Goal: Navigation & Orientation: Find specific page/section

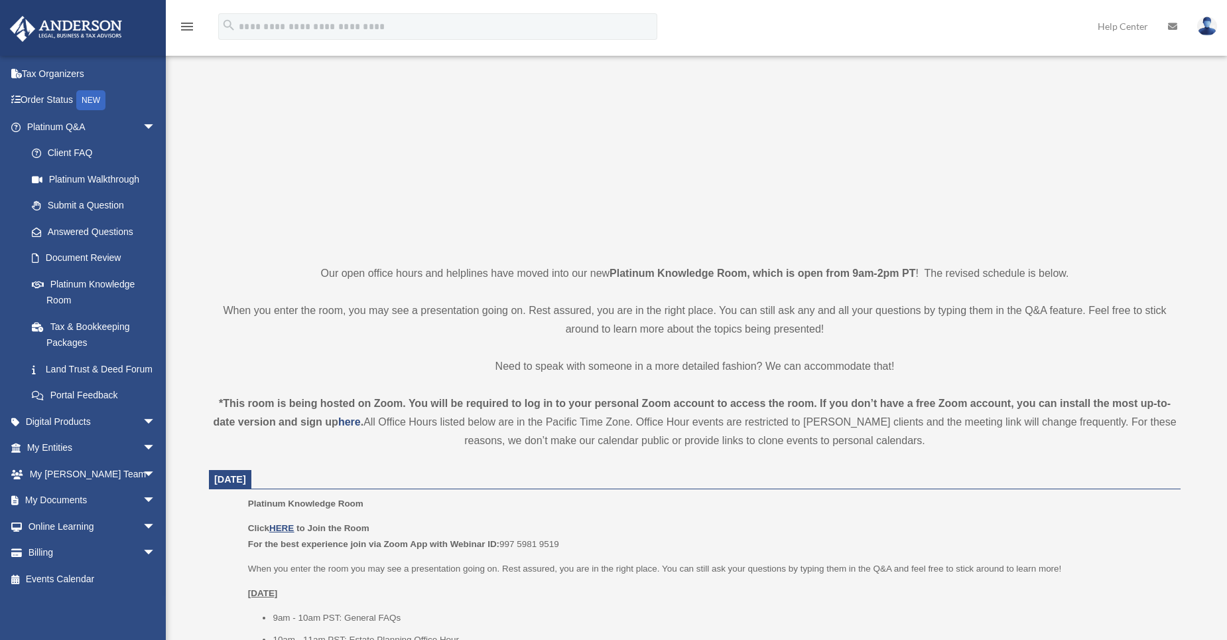
scroll to position [133, 0]
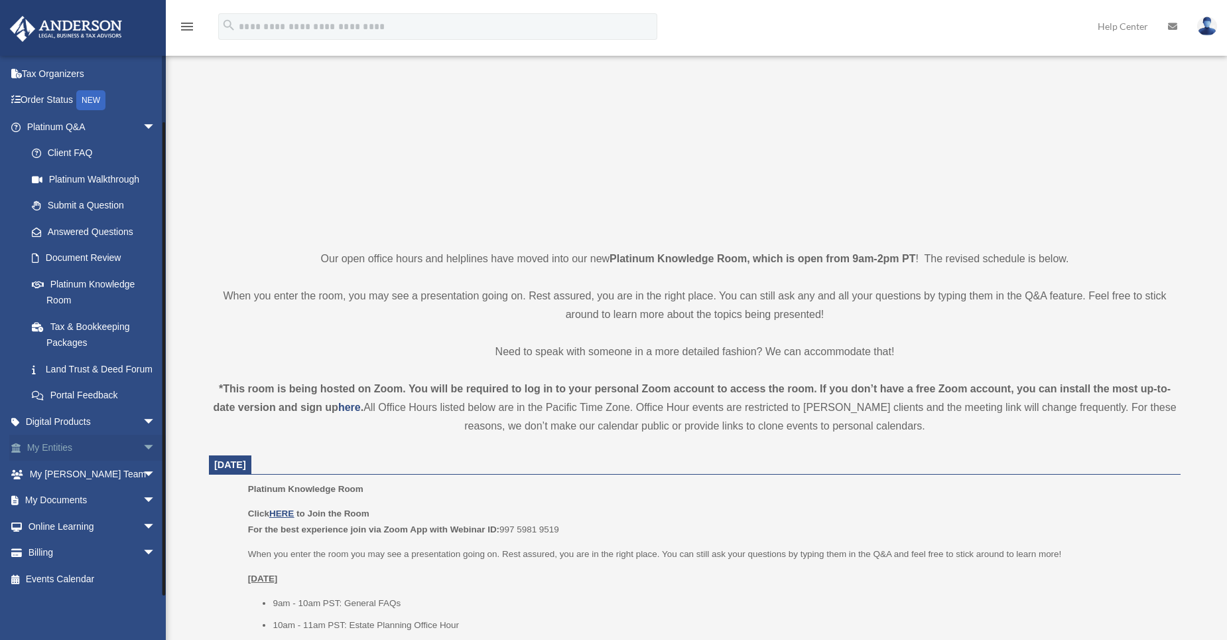
click at [143, 445] on span "arrow_drop_down" at bounding box center [156, 448] width 27 height 27
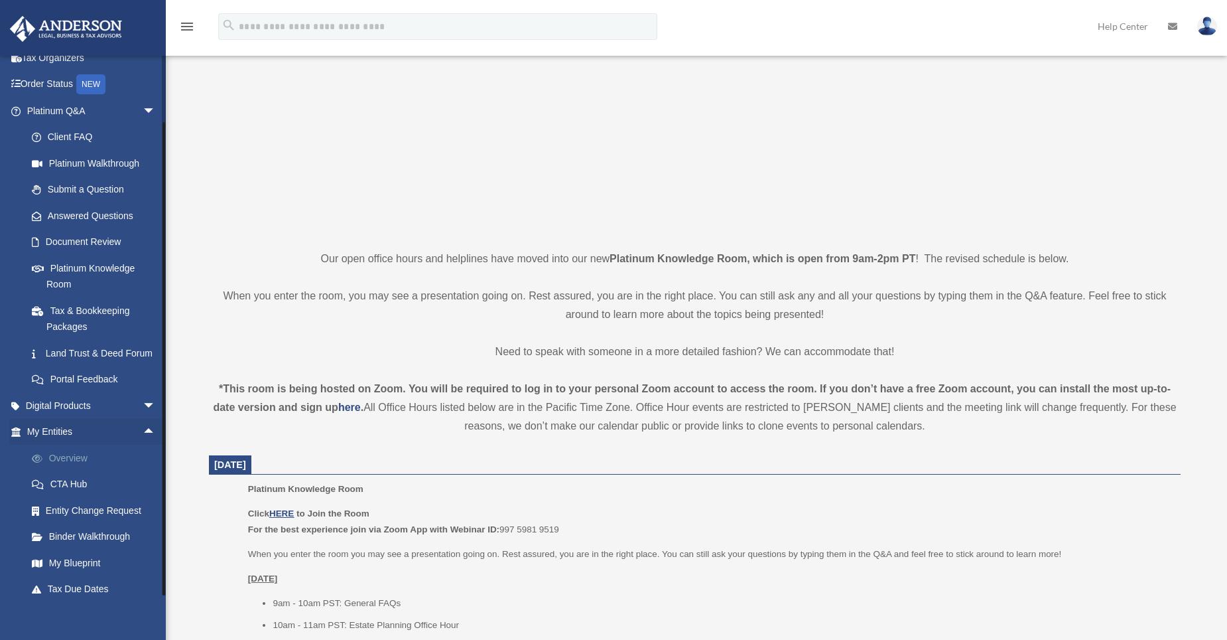
click at [80, 471] on link "Overview" at bounding box center [97, 457] width 157 height 27
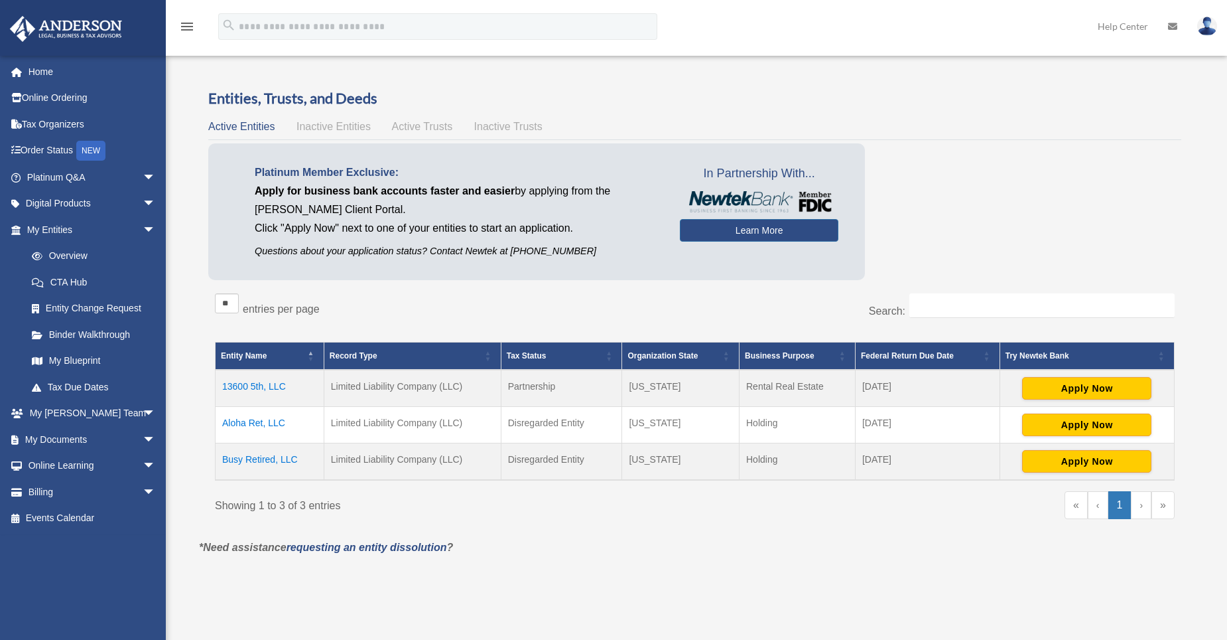
click at [348, 128] on span "Inactive Entities" at bounding box center [334, 126] width 74 height 11
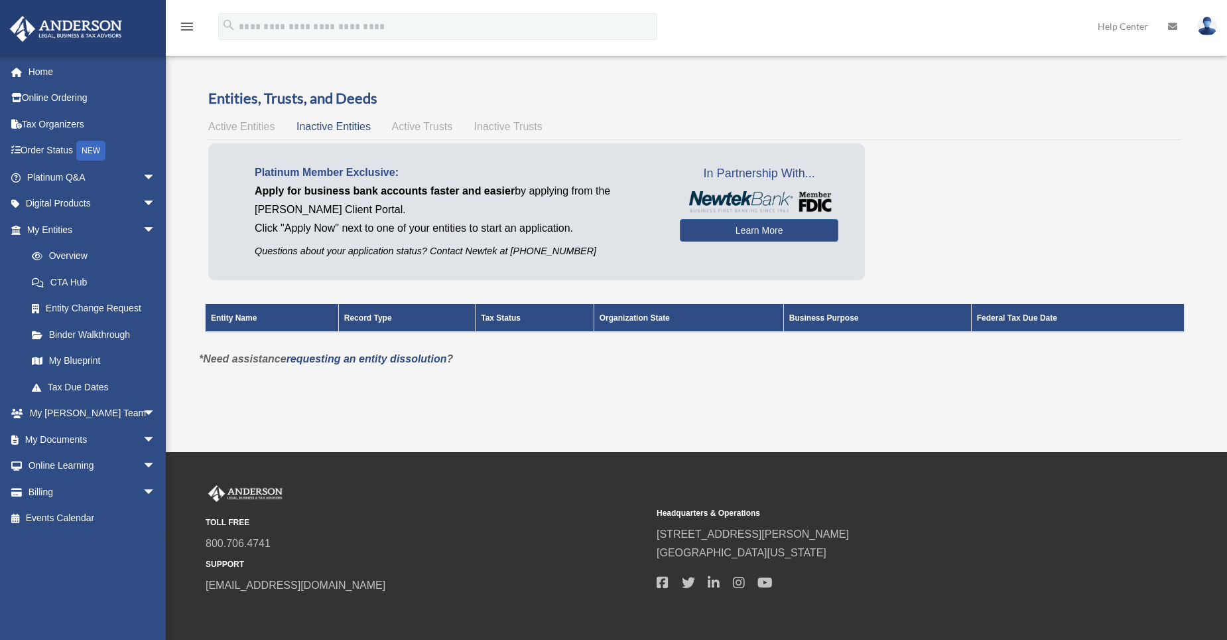
click at [413, 126] on span "Active Trusts" at bounding box center [422, 126] width 61 height 11
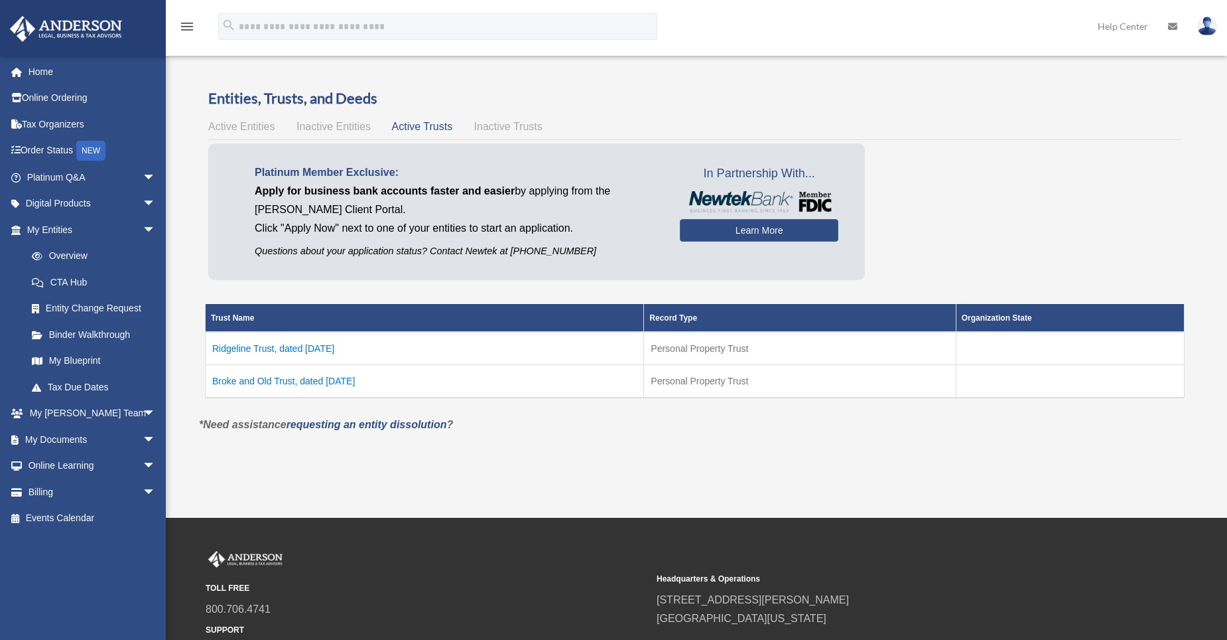
click at [519, 129] on span "Inactive Trusts" at bounding box center [508, 126] width 68 height 11
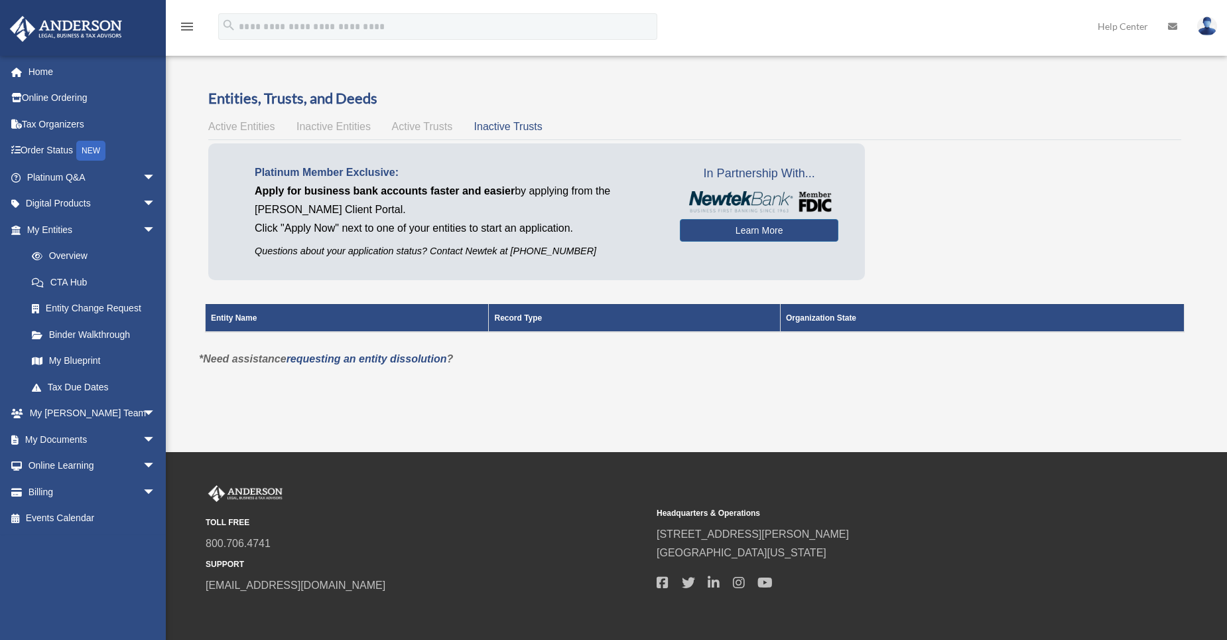
click at [425, 130] on span "Active Trusts" at bounding box center [422, 126] width 61 height 11
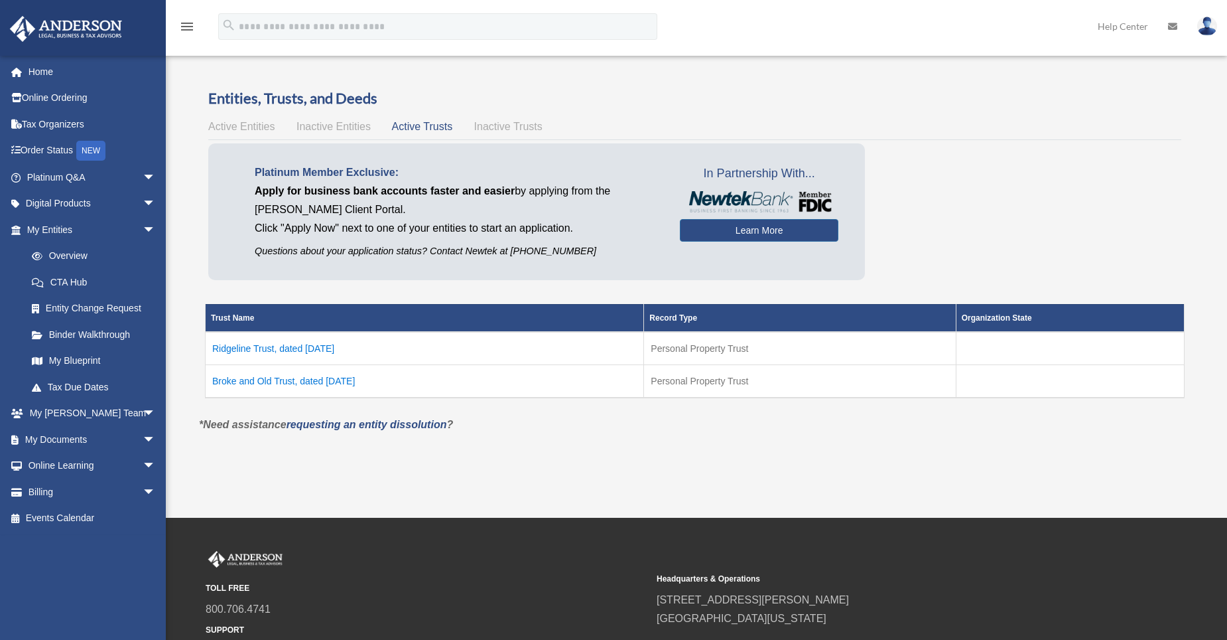
click at [234, 125] on span "Active Entities" at bounding box center [241, 126] width 66 height 11
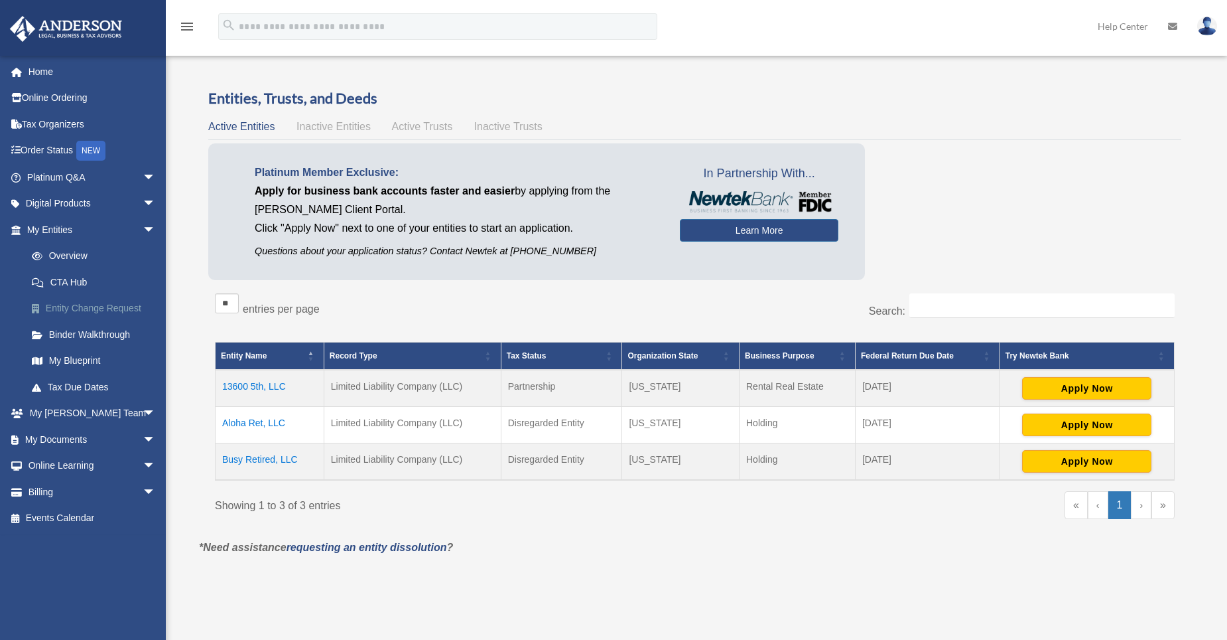
click at [97, 312] on link "Entity Change Request" at bounding box center [97, 308] width 157 height 27
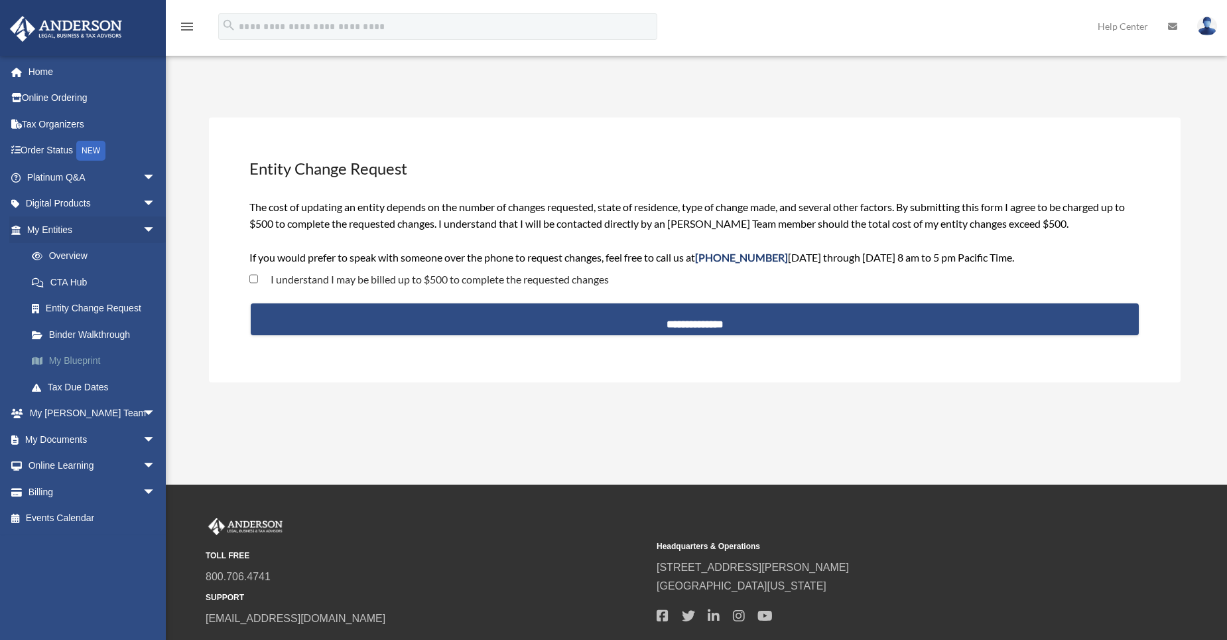
click at [78, 358] on link "My Blueprint" at bounding box center [97, 361] width 157 height 27
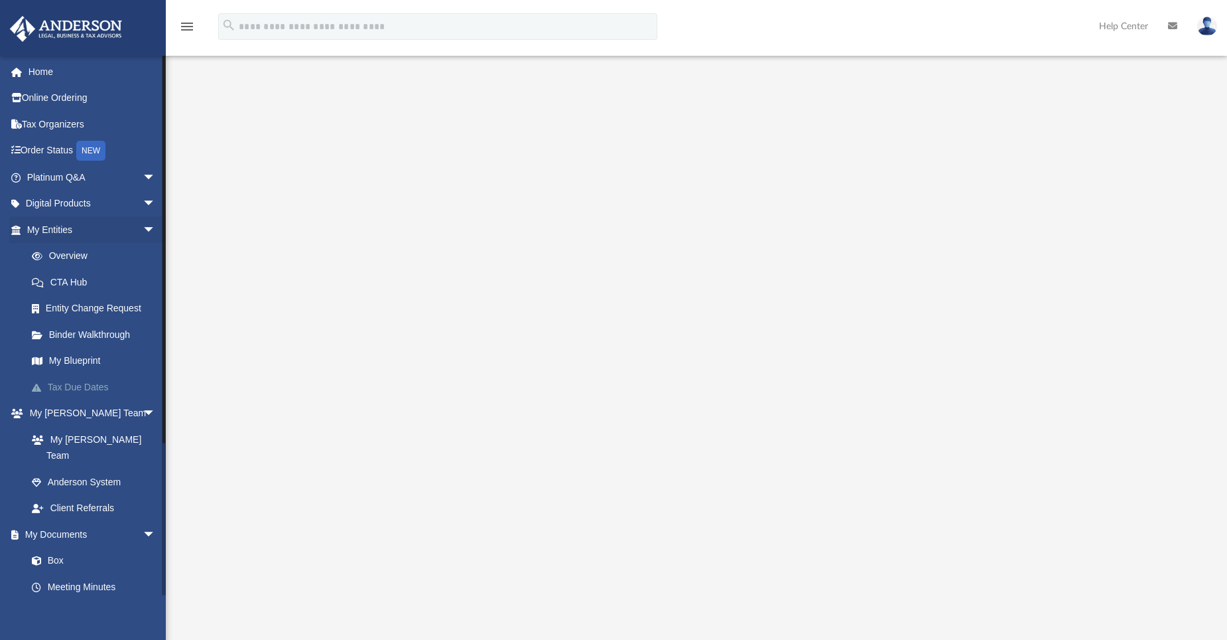
click at [90, 383] on link "Tax Due Dates" at bounding box center [97, 387] width 157 height 27
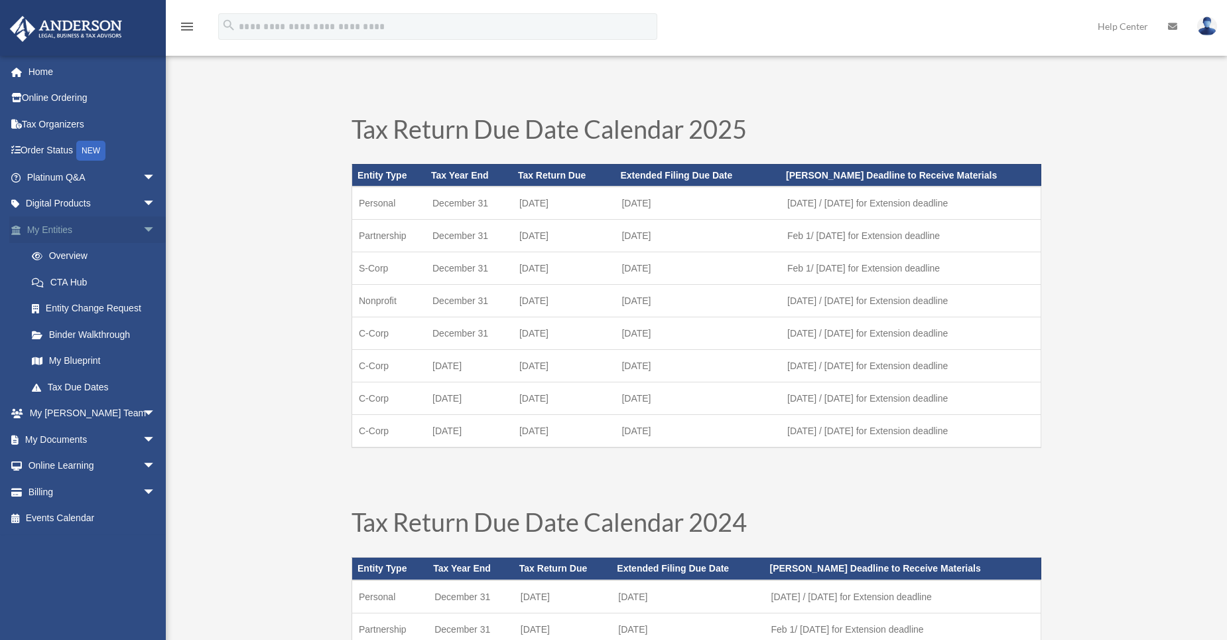
click at [143, 229] on span "arrow_drop_down" at bounding box center [156, 229] width 27 height 27
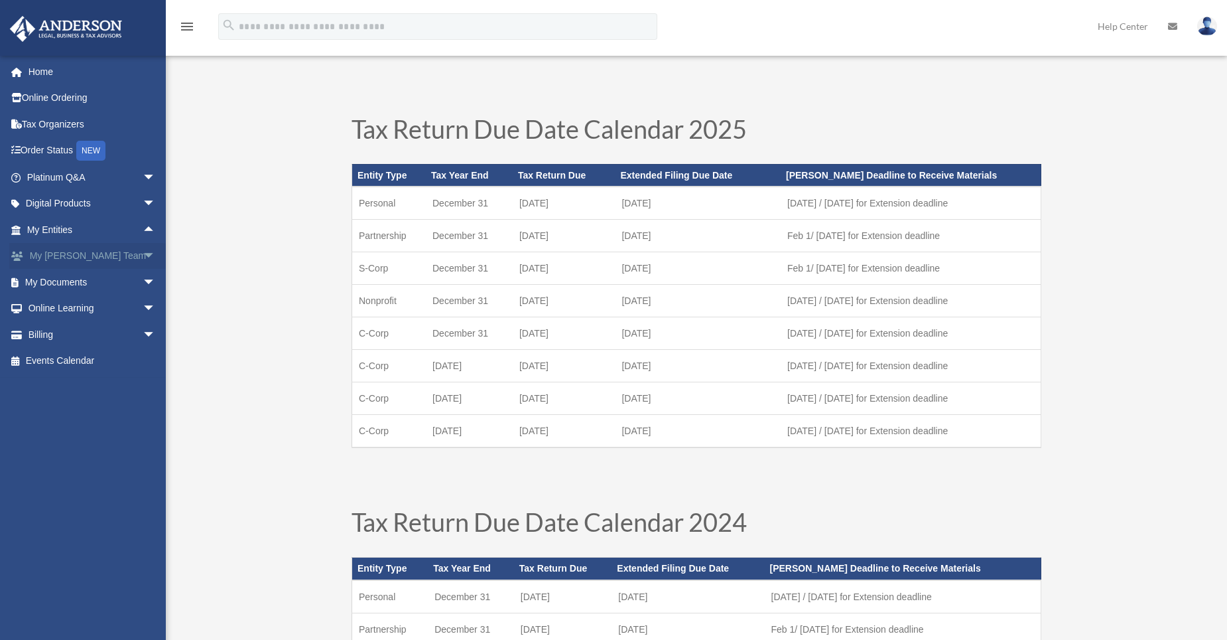
click at [143, 257] on span "arrow_drop_down" at bounding box center [156, 256] width 27 height 27
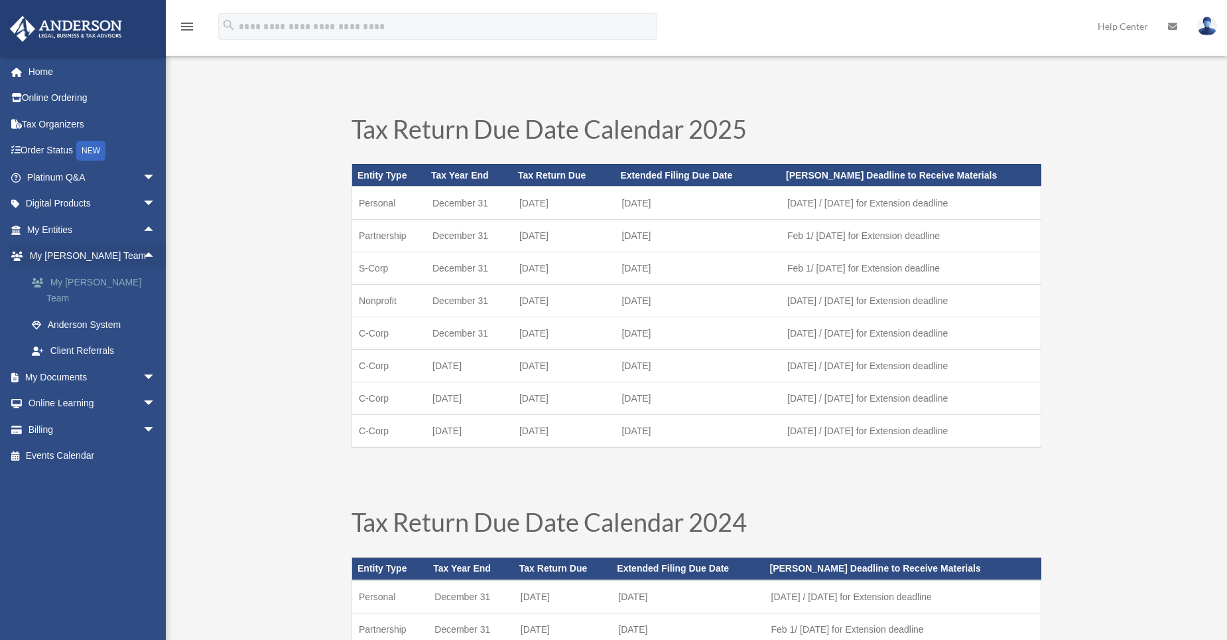
click at [85, 282] on link "My [PERSON_NAME] Team" at bounding box center [97, 290] width 157 height 42
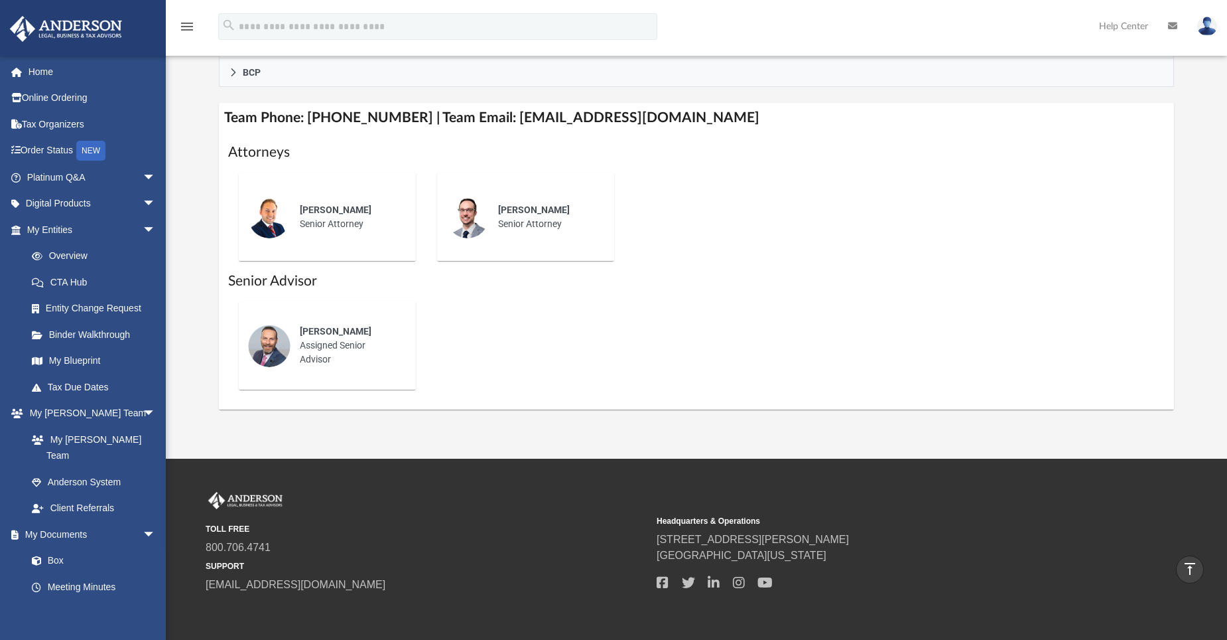
scroll to position [398, 0]
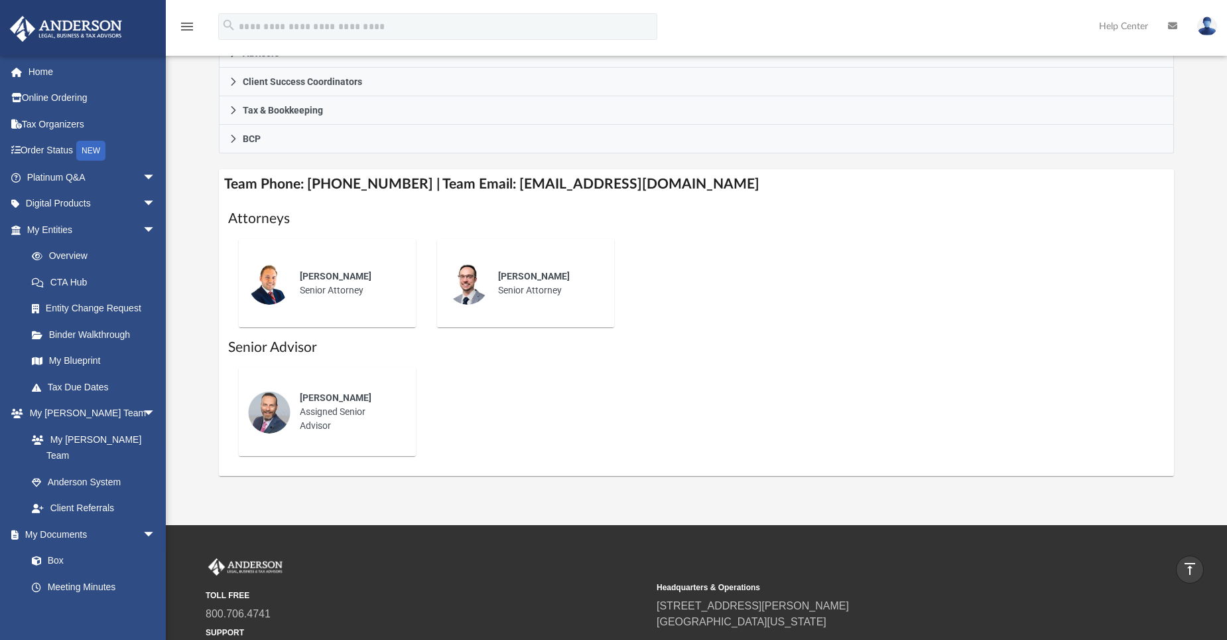
click at [268, 267] on img at bounding box center [269, 283] width 42 height 42
click at [275, 263] on img at bounding box center [269, 283] width 42 height 42
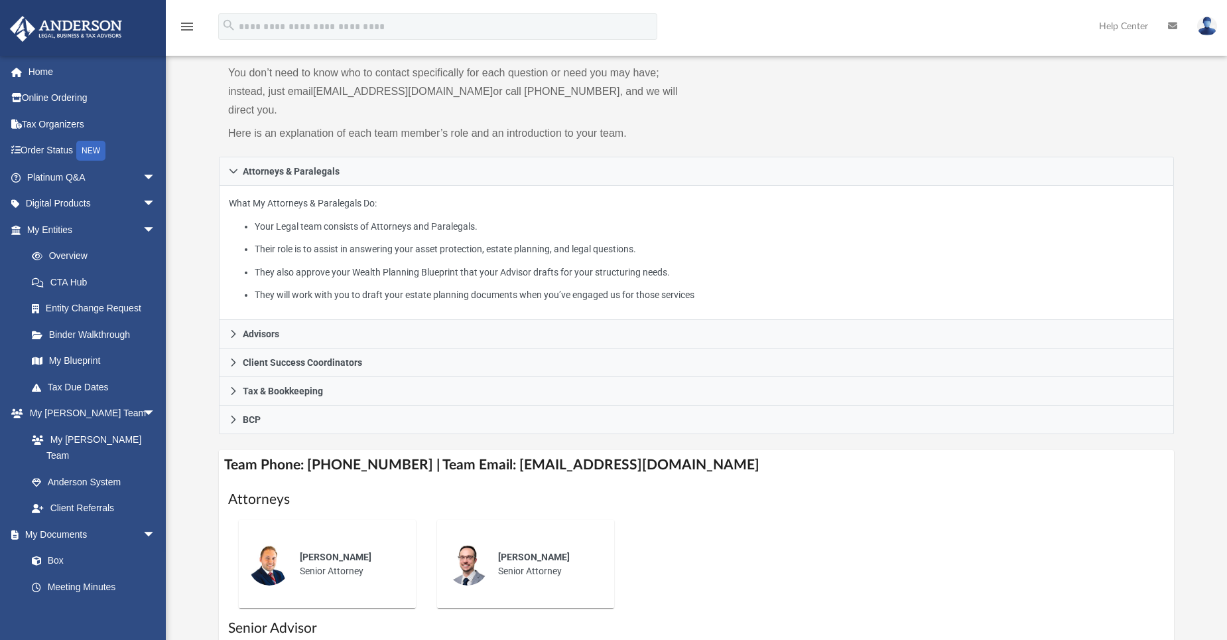
scroll to position [133, 0]
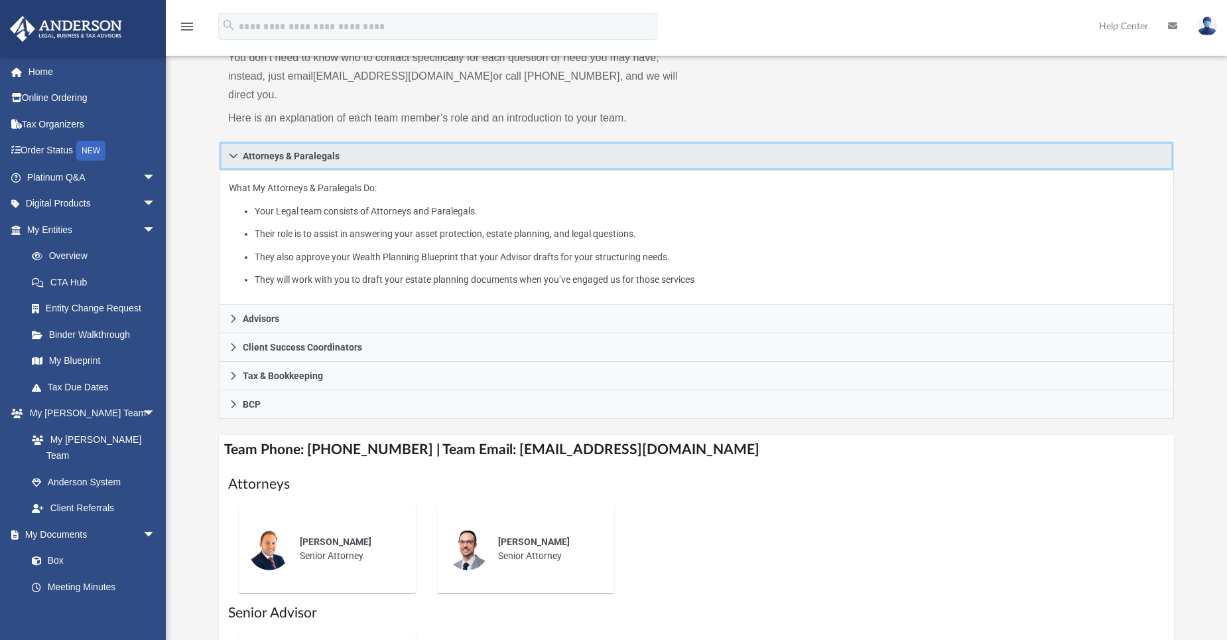
click at [235, 151] on icon at bounding box center [233, 155] width 9 height 9
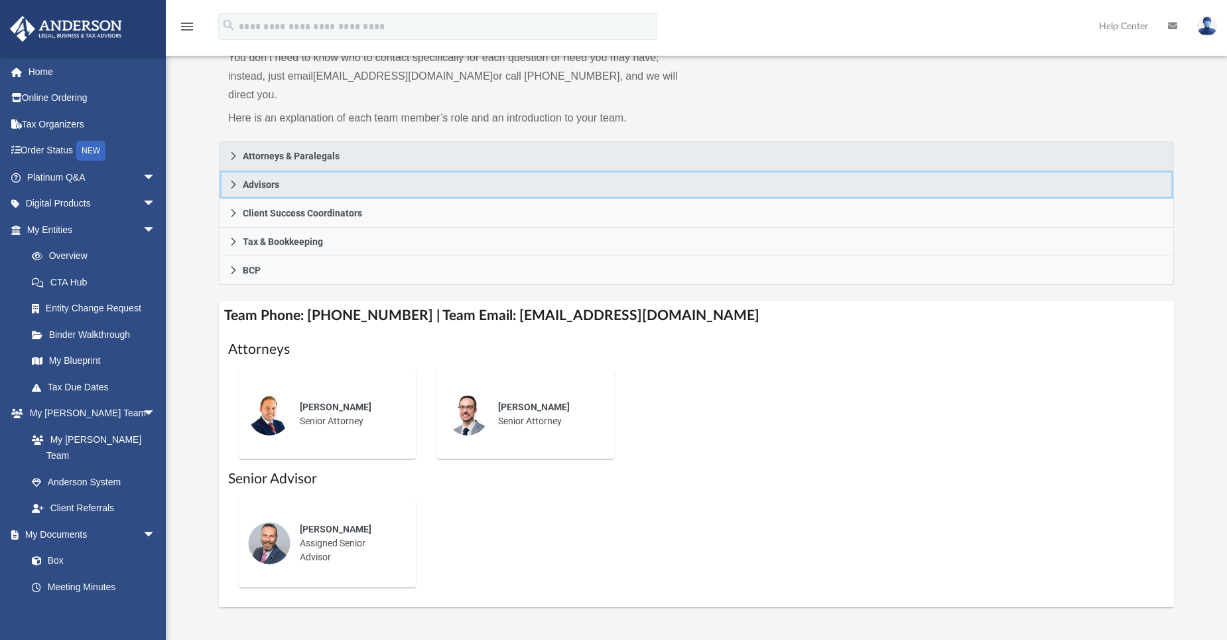
click at [236, 180] on icon at bounding box center [233, 184] width 9 height 9
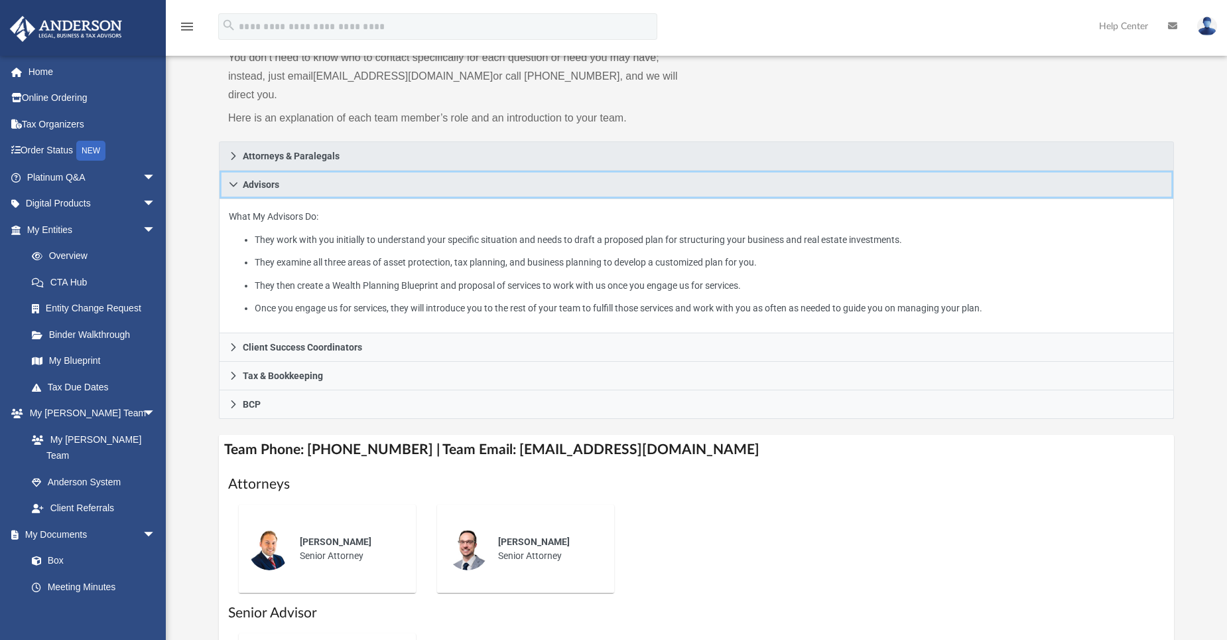
click at [236, 180] on icon at bounding box center [233, 184] width 9 height 9
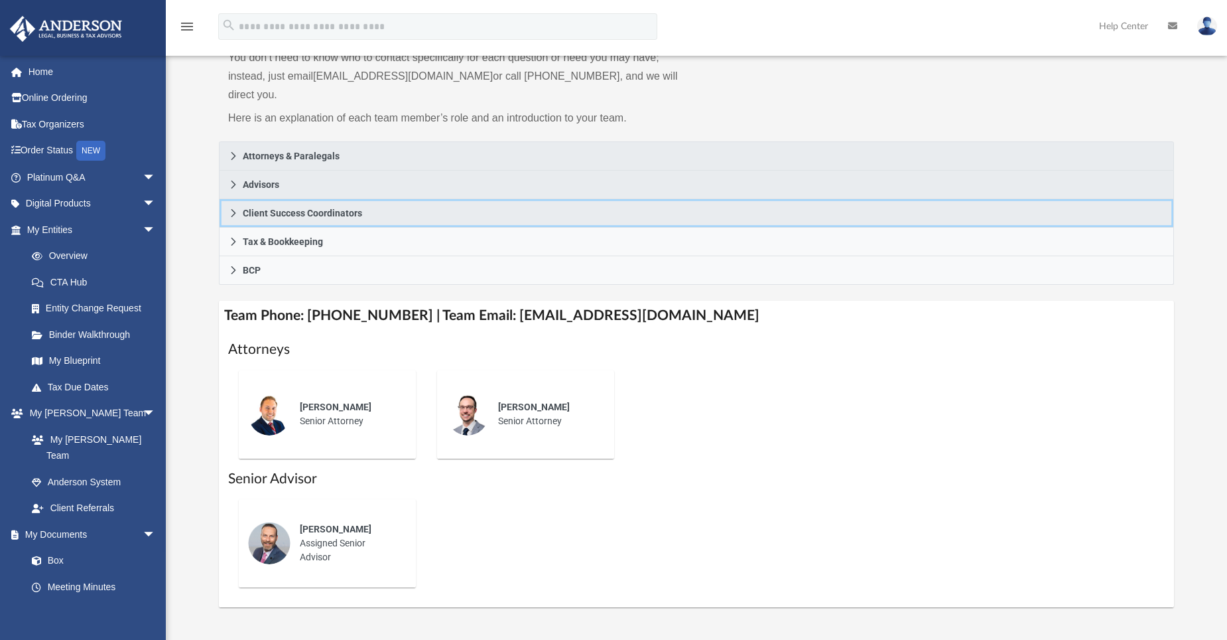
click at [235, 208] on icon at bounding box center [233, 212] width 9 height 9
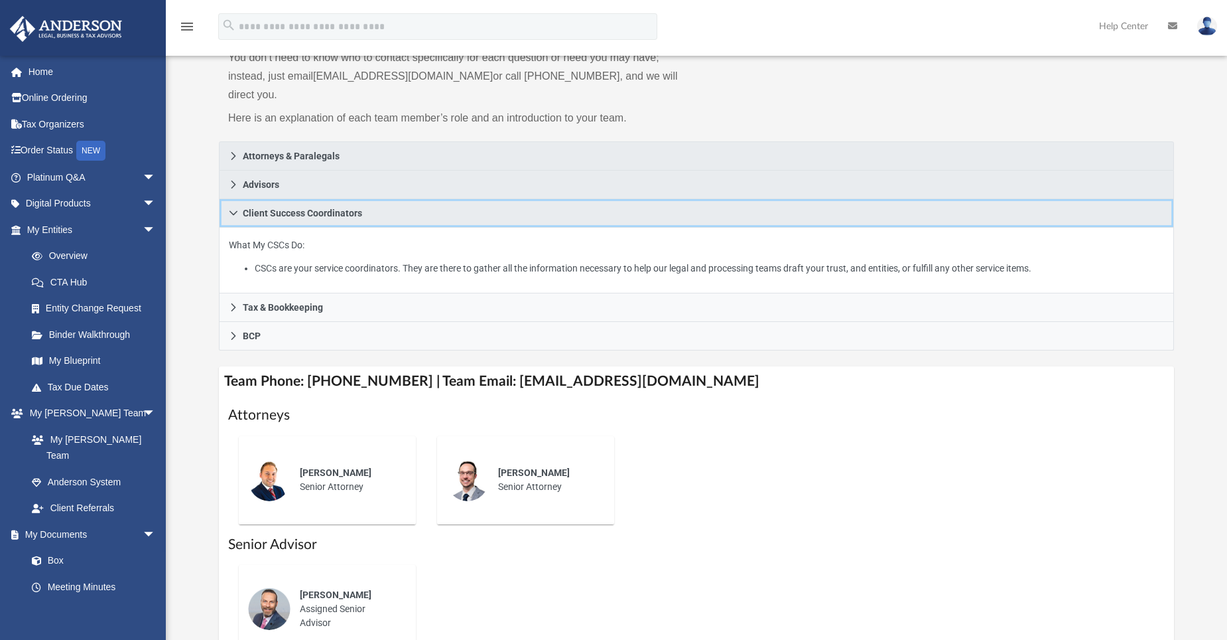
click at [235, 208] on icon at bounding box center [233, 212] width 9 height 9
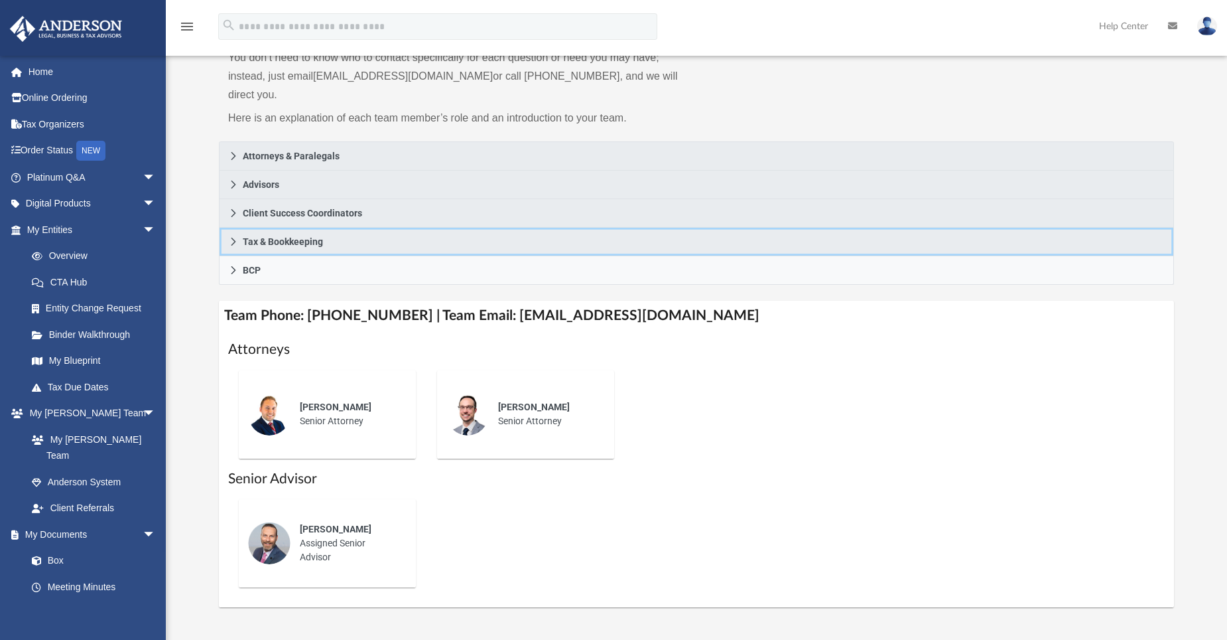
click at [236, 237] on icon at bounding box center [233, 241] width 9 height 9
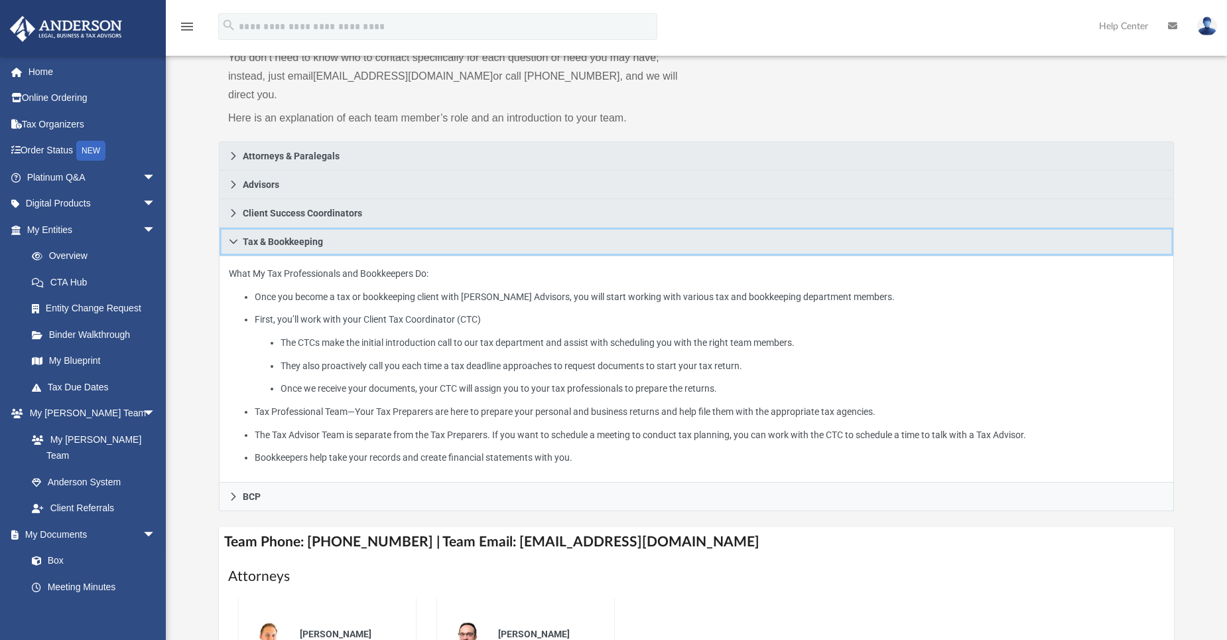
click at [236, 237] on icon at bounding box center [233, 241] width 9 height 9
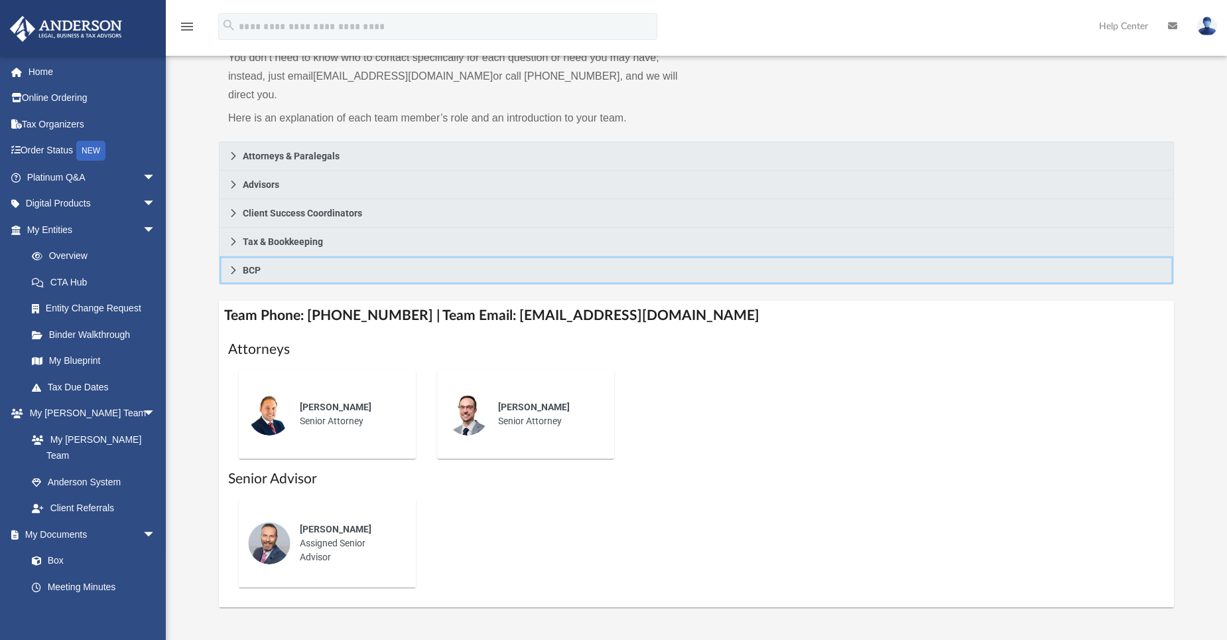
click at [235, 265] on icon at bounding box center [233, 269] width 9 height 9
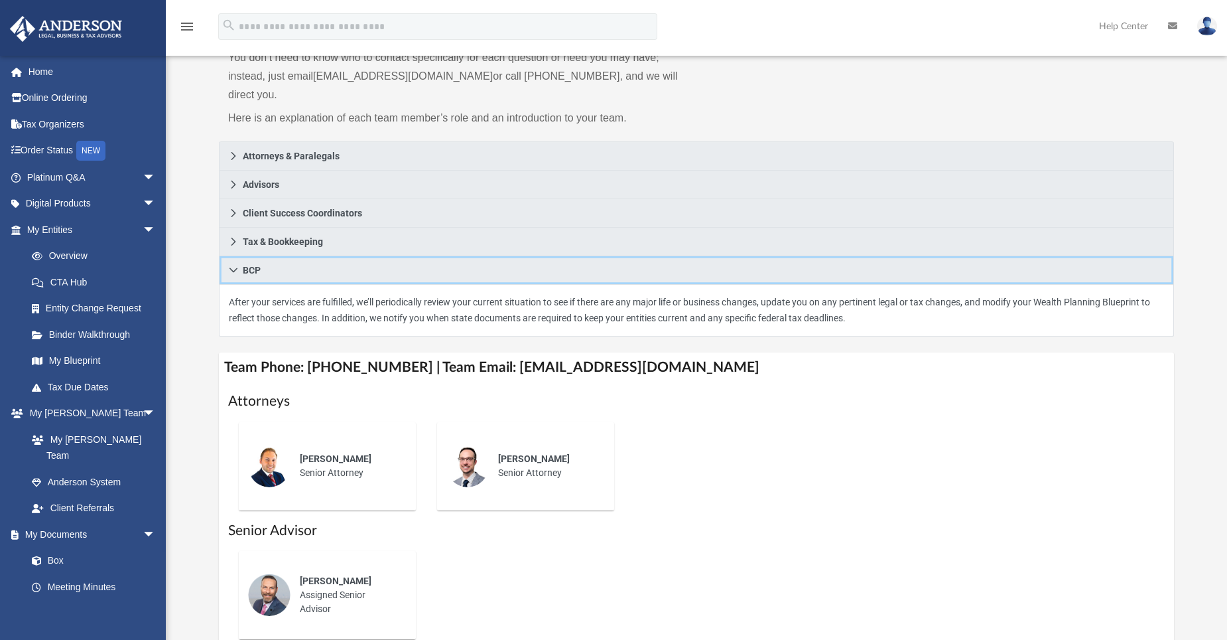
click at [235, 265] on icon at bounding box center [233, 269] width 9 height 9
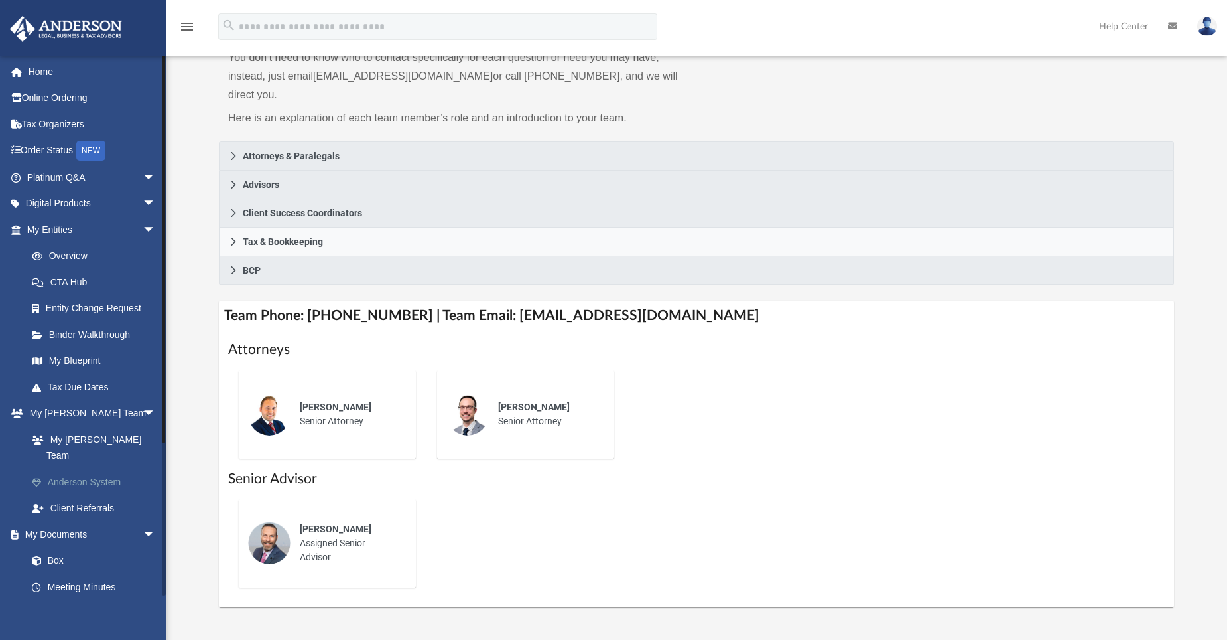
click at [82, 468] on link "Anderson System" at bounding box center [97, 481] width 157 height 27
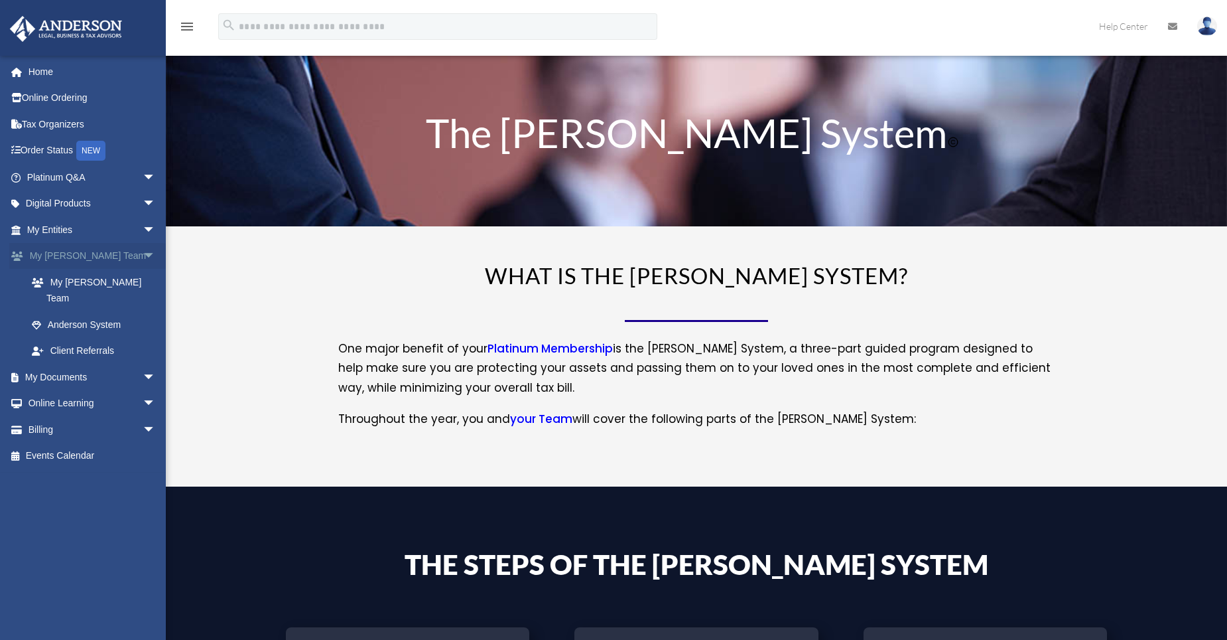
click at [143, 255] on span "arrow_drop_down" at bounding box center [156, 256] width 27 height 27
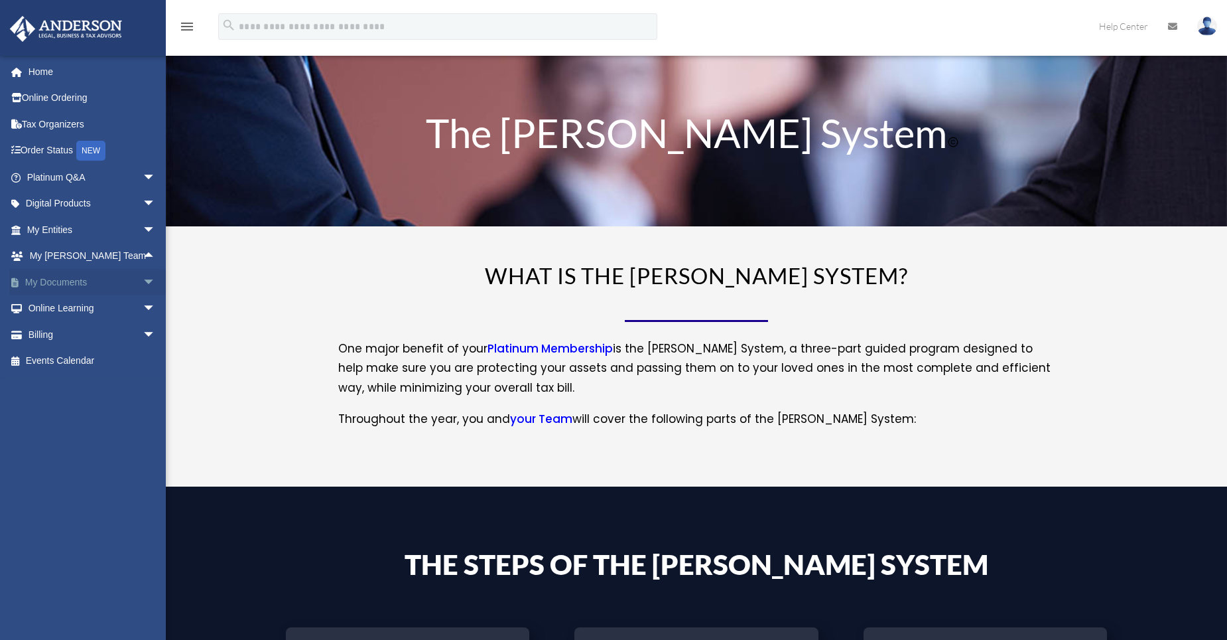
click at [143, 283] on span "arrow_drop_down" at bounding box center [156, 282] width 27 height 27
click at [143, 283] on span "arrow_drop_up" at bounding box center [156, 282] width 27 height 27
click at [143, 308] on span "arrow_drop_down" at bounding box center [156, 308] width 27 height 27
click at [143, 308] on span "arrow_drop_up" at bounding box center [156, 308] width 27 height 27
click at [143, 334] on span "arrow_drop_down" at bounding box center [156, 334] width 27 height 27
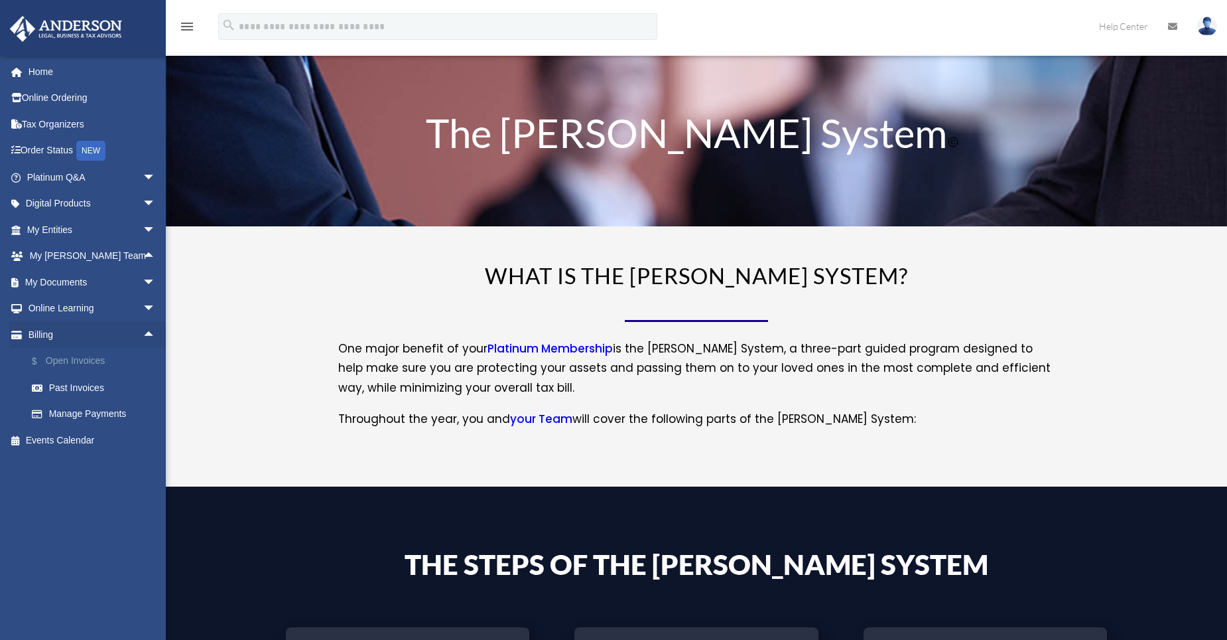
click at [78, 362] on link "$ Open Invoices" at bounding box center [97, 361] width 157 height 27
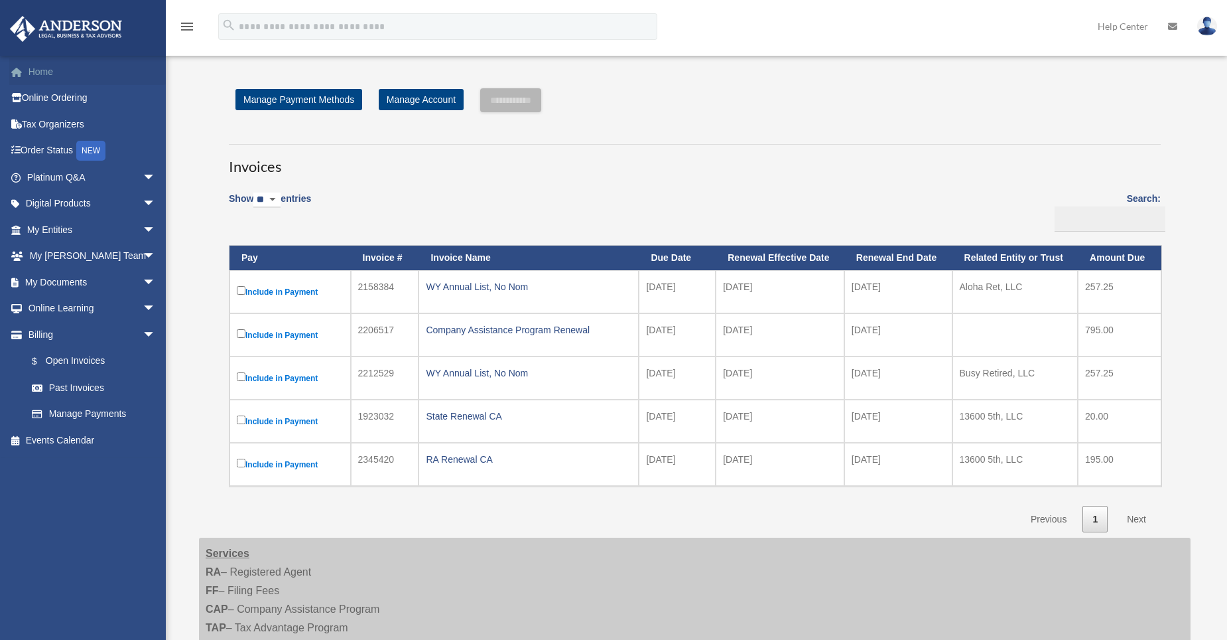
click at [39, 70] on link "Home" at bounding box center [92, 71] width 167 height 27
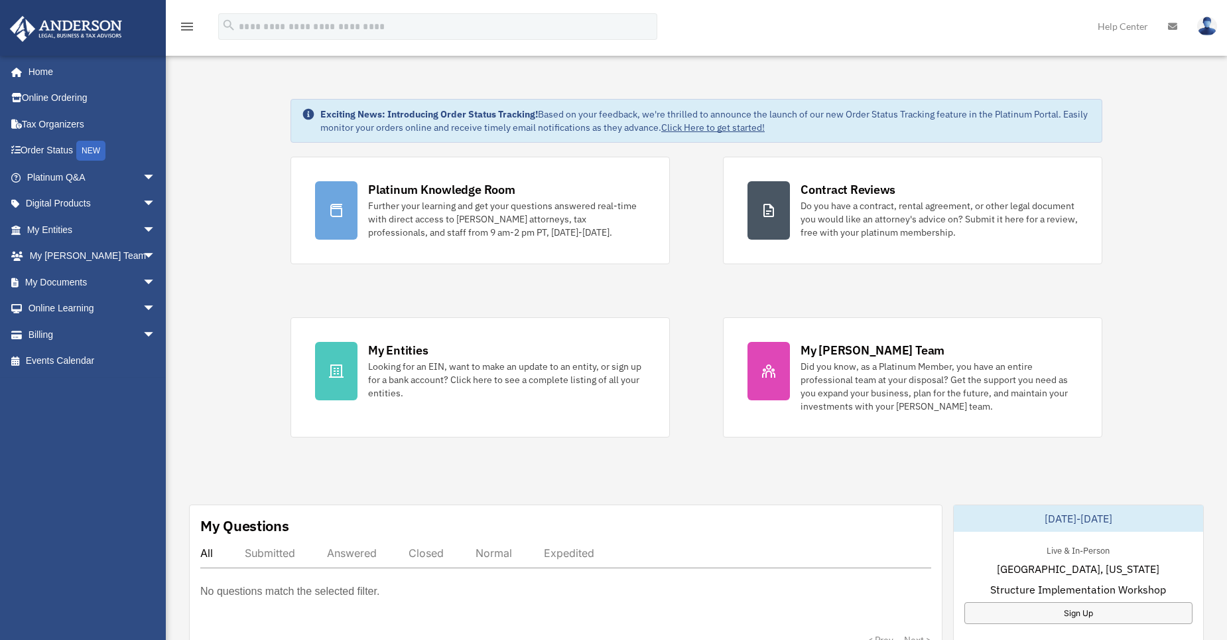
click at [1210, 30] on img at bounding box center [1207, 26] width 20 height 19
click at [984, 60] on link "My Profile" at bounding box center [991, 61] width 133 height 27
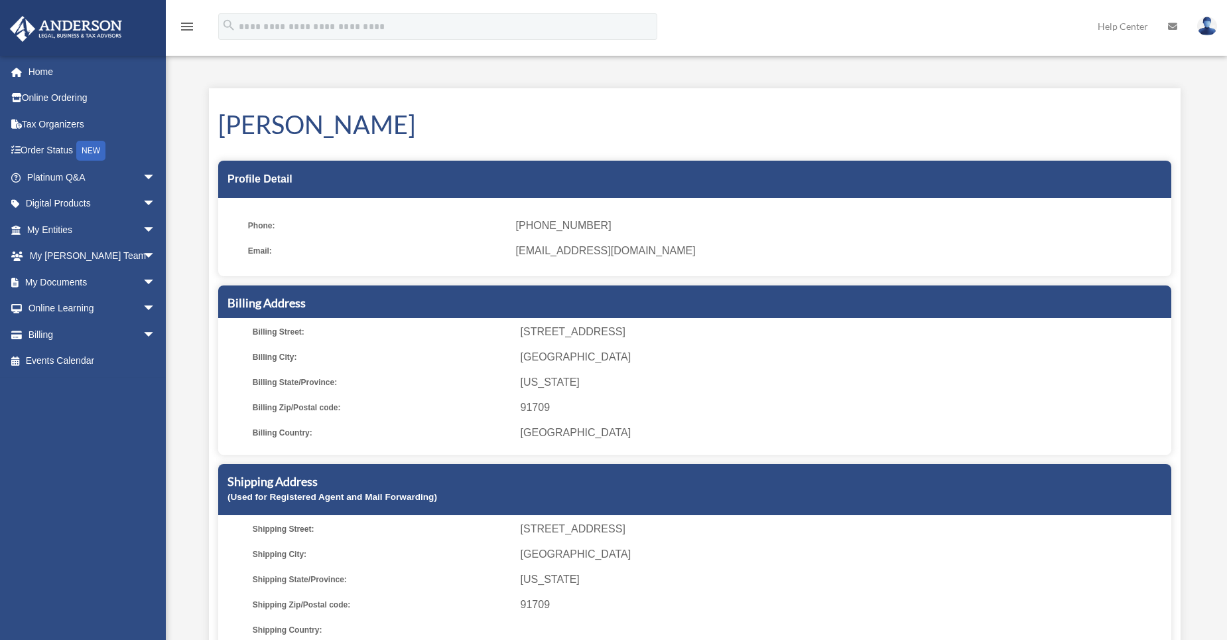
click at [1205, 24] on img at bounding box center [1207, 26] width 20 height 19
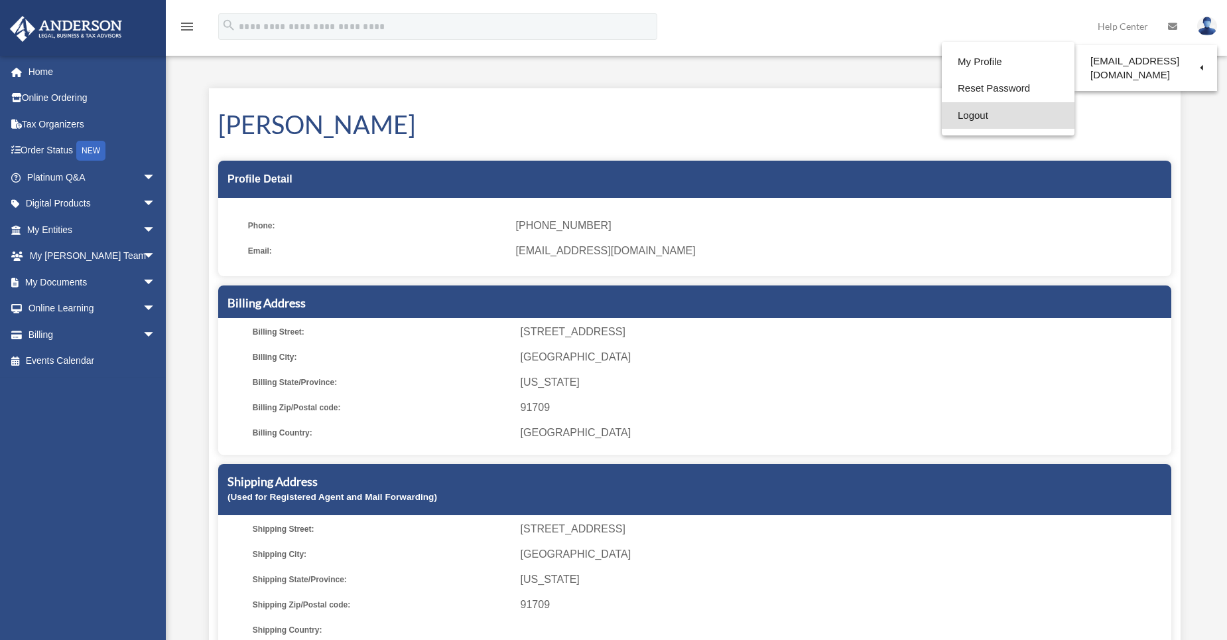
click at [984, 118] on link "Logout" at bounding box center [1008, 115] width 133 height 27
